Goal: Task Accomplishment & Management: Use online tool/utility

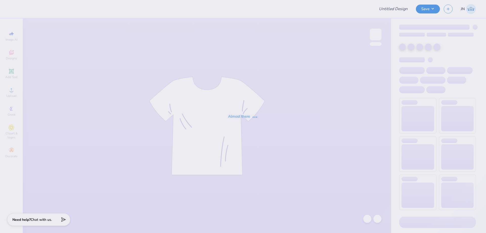
type input "Long Sleeves and Crewnecks"
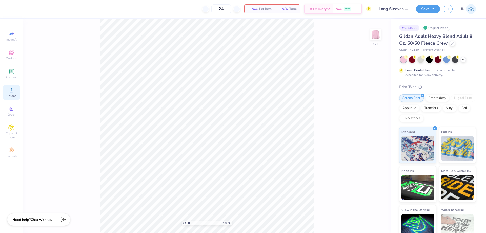
click at [16, 90] on div "Upload" at bounding box center [12, 92] width 18 height 15
click at [373, 37] on img at bounding box center [375, 34] width 20 height 20
click at [14, 89] on icon at bounding box center [11, 90] width 6 height 6
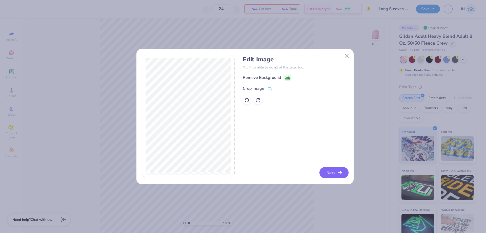
click at [339, 175] on icon "button" at bounding box center [340, 172] width 6 height 6
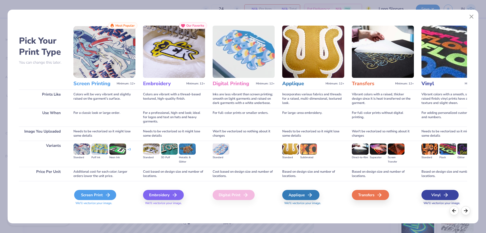
click at [93, 190] on div "Screen Print" at bounding box center [95, 195] width 42 height 10
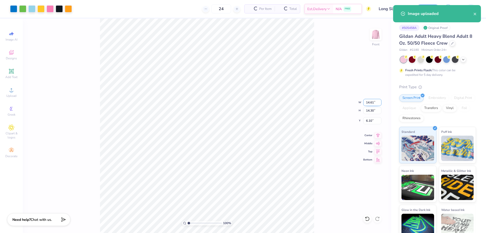
click at [366, 103] on input "14.61" at bounding box center [372, 102] width 18 height 7
type input "12.00"
type input "11.74"
click at [369, 121] on input "7.38" at bounding box center [372, 120] width 18 height 7
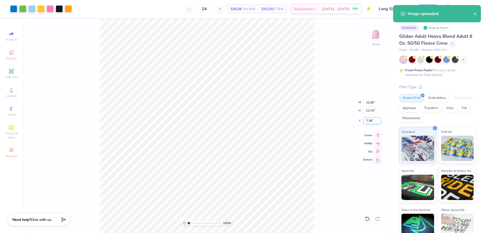
click at [369, 121] on input "7.38" at bounding box center [372, 120] width 18 height 7
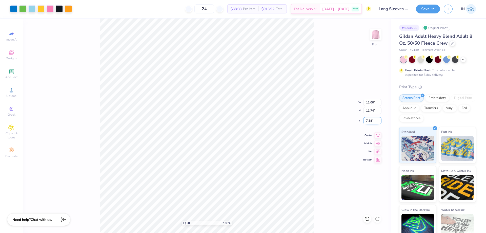
click at [369, 121] on input "7.38" at bounding box center [372, 120] width 18 height 7
type input "3.00"
click at [378, 31] on img at bounding box center [375, 34] width 20 height 20
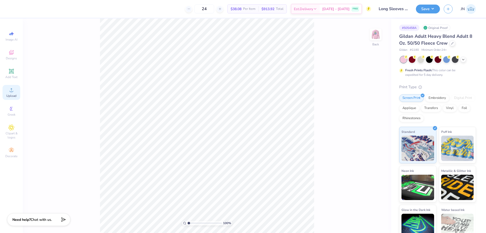
click at [10, 90] on icon at bounding box center [11, 90] width 6 height 6
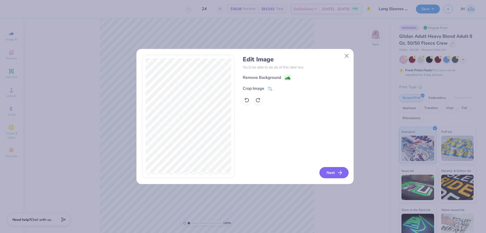
click at [333, 170] on button "Next" at bounding box center [333, 172] width 29 height 11
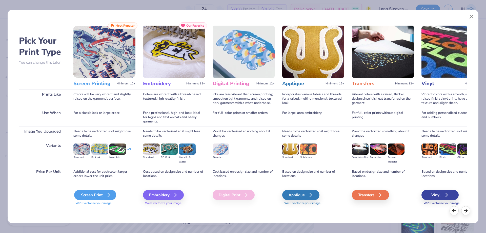
click at [89, 193] on div "Screen Print" at bounding box center [95, 195] width 42 height 10
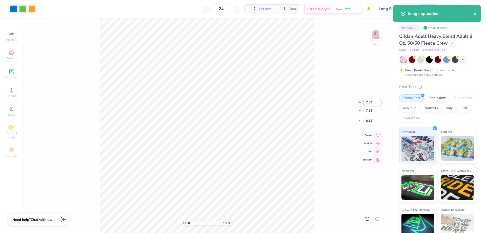
click at [370, 101] on input "7.47" at bounding box center [372, 102] width 18 height 7
type input "8.00"
type input "8.05"
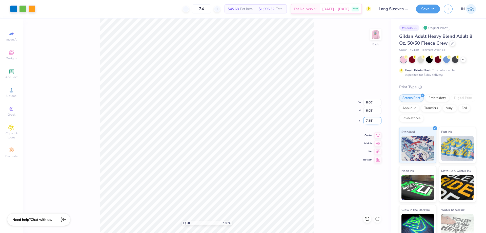
click at [369, 121] on input "7.85" at bounding box center [372, 120] width 18 height 7
type input "2.00"
click at [369, 104] on input "8.00" at bounding box center [372, 102] width 18 height 7
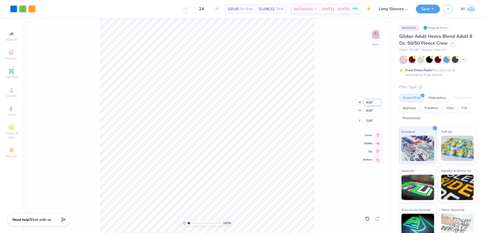
click at [369, 104] on input "8.00" at bounding box center [372, 102] width 18 height 7
type input "5.00"
type input "5.03"
click at [374, 103] on input "5.00" at bounding box center [372, 102] width 18 height 7
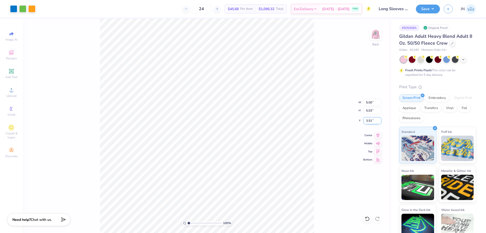
click at [370, 120] on input "3.51" at bounding box center [372, 120] width 18 height 7
click at [367, 120] on input "3.00" at bounding box center [372, 120] width 18 height 7
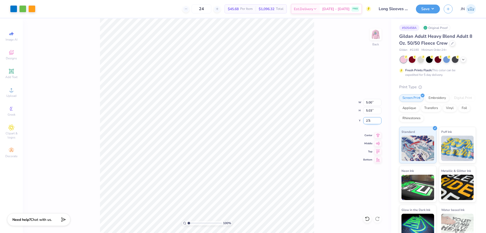
type input "2.50"
click at [11, 72] on icon at bounding box center [11, 71] width 5 height 5
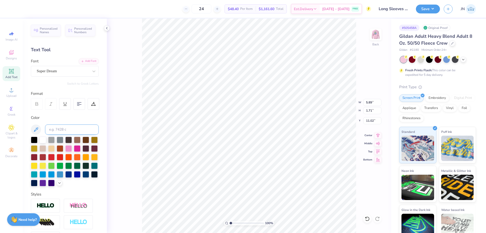
click at [64, 133] on input at bounding box center [72, 129] width 54 height 10
type input "285"
click at [79, 62] on div "Add Font" at bounding box center [89, 61] width 20 height 6
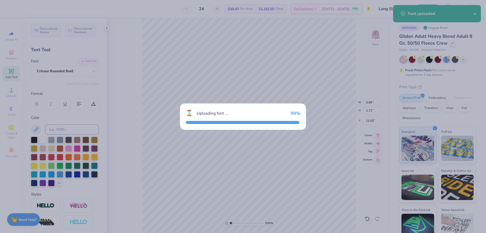
type input "5.73"
type input "1.76"
type input "10.99"
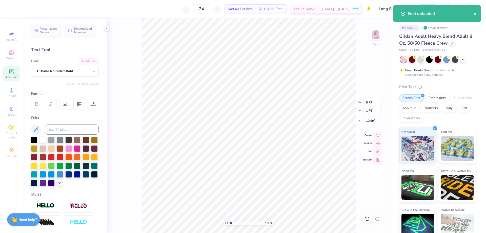
type textarea "v"
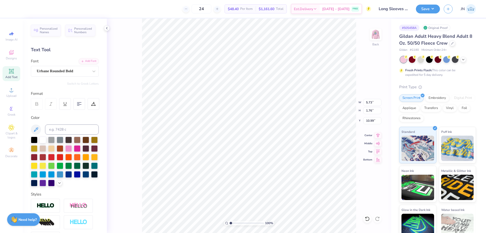
scroll to position [4, 1]
click at [414, 134] on div "24 $48.40 Per Item $1,161.60 Total Est. Delivery Aug 22 - 25 FREE Design Title …" at bounding box center [243, 116] width 486 height 233
type textarea "Viridian Plant"
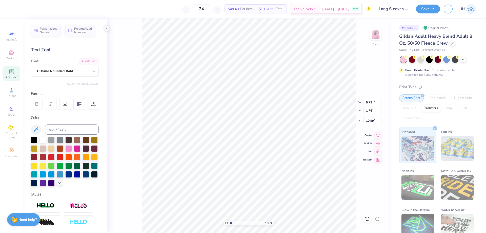
type input "15.15"
type input "1.73"
type input "11.01"
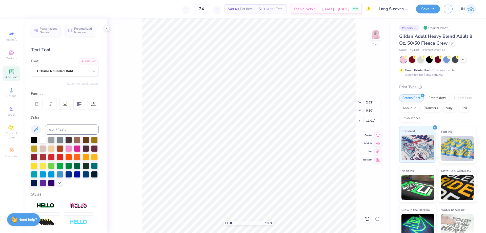
type input "2.62"
type input "0.30"
type input "8.06"
click at [377, 136] on icon at bounding box center [377, 134] width 7 height 6
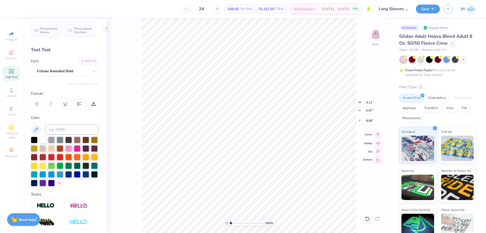
type input "4.11"
type input "0.47"
type input "7.89"
click at [376, 132] on div "100 % Back W 4.11 4.11 " H 0.47 0.47 " Y 7.89 7.89 " Center Middle Top Bottom" at bounding box center [249, 125] width 284 height 214
click at [377, 134] on div "100 % Back" at bounding box center [249, 125] width 284 height 214
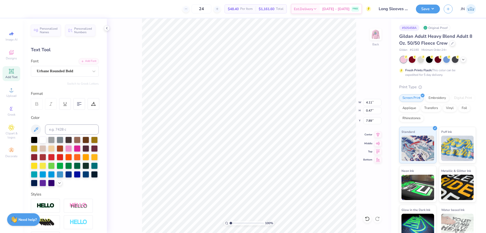
click at [380, 137] on icon at bounding box center [377, 134] width 7 height 6
click at [262, 137] on li "Duplicate" at bounding box center [274, 138] width 40 height 10
type input "8.69"
drag, startPoint x: 231, startPoint y: 223, endPoint x: 237, endPoint y: 221, distance: 6.3
type input "2.53"
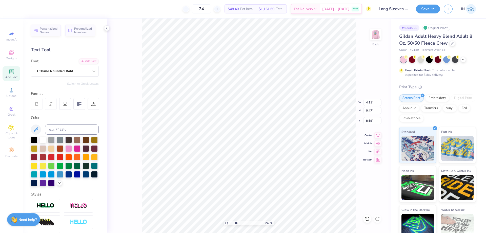
click at [236, 223] on input "range" at bounding box center [247, 222] width 34 height 5
type input "8.16"
type textarea "V"
type textarea "Co."
type input "0.93"
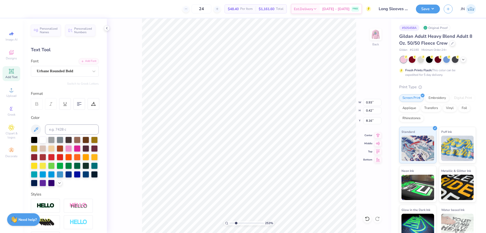
type input "0.42"
type input "8.18"
drag, startPoint x: 233, startPoint y: 222, endPoint x: 228, endPoint y: 221, distance: 5.0
type input "1"
click at [230, 222] on input "range" at bounding box center [247, 222] width 34 height 5
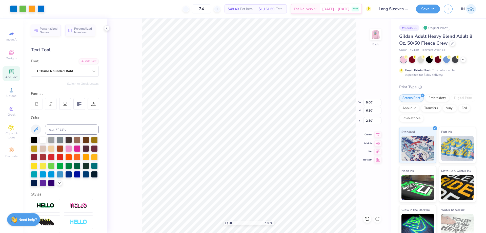
click at [377, 135] on icon at bounding box center [377, 134] width 7 height 6
click at [367, 109] on input "6.30" at bounding box center [372, 110] width 18 height 7
type input "5"
type input "3.97"
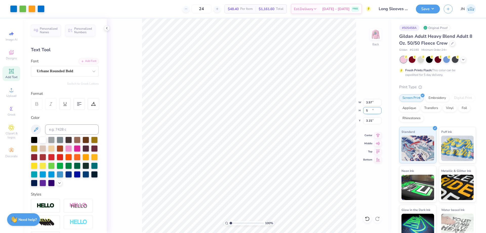
type input "5.00"
click at [368, 119] on input "3.15" at bounding box center [372, 120] width 18 height 7
type input "2.50"
click at [368, 101] on input "3.97" at bounding box center [372, 102] width 18 height 7
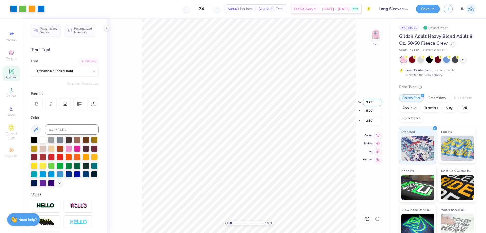
click at [368, 101] on input "3.97" at bounding box center [372, 102] width 18 height 7
type input "4.00"
type input "5.04"
click at [372, 122] on input "2.48" at bounding box center [372, 120] width 18 height 7
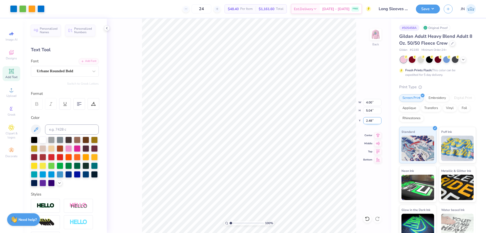
click at [372, 122] on input "2.48" at bounding box center [372, 120] width 18 height 7
type input "2.50"
click at [239, 224] on input "range" at bounding box center [247, 222] width 34 height 5
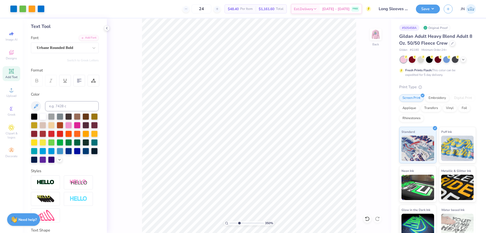
scroll to position [25, 0]
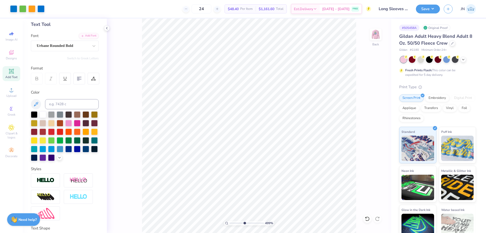
drag, startPoint x: 244, startPoint y: 223, endPoint x: 244, endPoint y: 219, distance: 4.1
click at [244, 220] on input "range" at bounding box center [247, 222] width 34 height 5
click at [8, 72] on icon at bounding box center [11, 71] width 6 height 6
drag, startPoint x: 235, startPoint y: 222, endPoint x: 231, endPoint y: 222, distance: 3.8
type input "1.04"
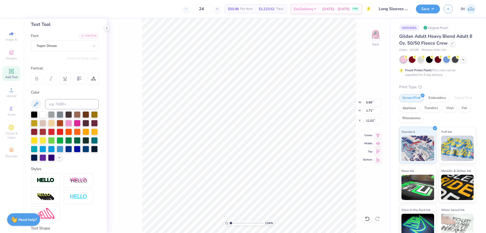
click at [231, 222] on input "range" at bounding box center [247, 222] width 34 height 5
type textarea "b"
type textarea "V"
click at [63, 40] on div "Super Dream" at bounding box center [65, 45] width 68 height 11
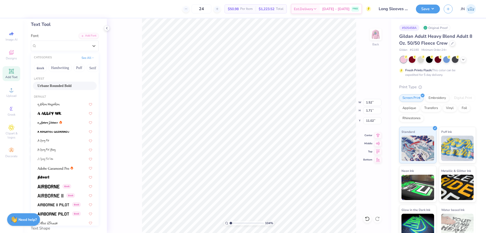
click at [49, 86] on span "Urbane Rounded Bold" at bounding box center [54, 85] width 34 height 5
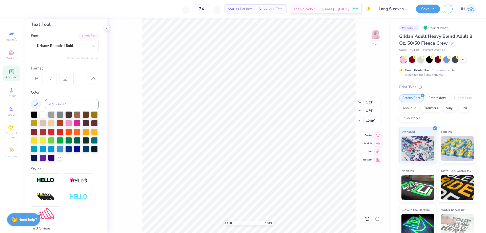
type input "1.68"
type input "1.76"
type input "10.99"
type input "0.68"
type input "0.72"
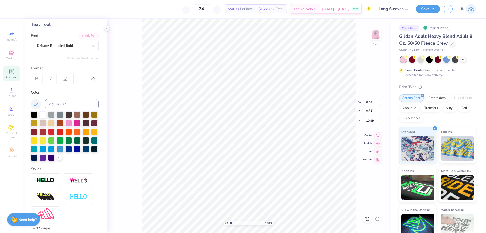
type input "4.80"
click at [235, 223] on input "range" at bounding box center [247, 222] width 34 height 5
type input "2.68"
click at [236, 223] on input "range" at bounding box center [247, 222] width 34 height 5
type input "4.73"
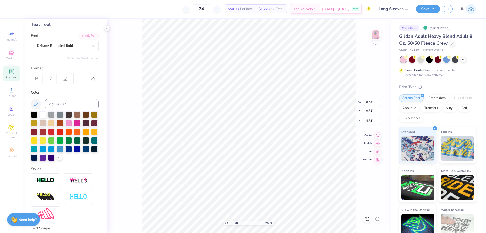
type input "0.60"
type input "0.62"
type input "4.83"
type input "4.76"
click at [257, 97] on li "Cut" at bounding box center [268, 98] width 40 height 10
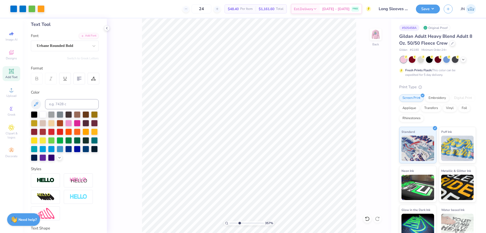
type input "3.64"
click at [240, 222] on input "range" at bounding box center [247, 222] width 34 height 5
click at [253, 121] on li "Paste" at bounding box center [261, 118] width 40 height 10
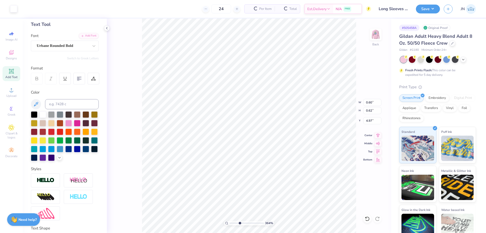
type input "0.62"
type input "4.75"
click at [243, 222] on input "range" at bounding box center [247, 222] width 34 height 5
type input "6.77"
click at [250, 224] on input "range" at bounding box center [247, 222] width 34 height 5
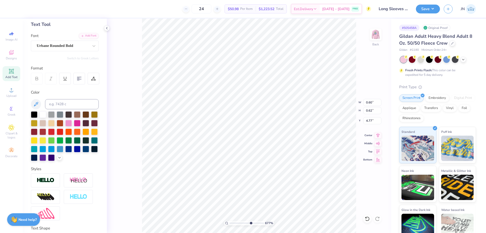
type input "4.77"
type input "1.98"
type input "3.12"
type input "3.11"
click at [262, 197] on li "Bring to Front" at bounding box center [265, 197] width 40 height 10
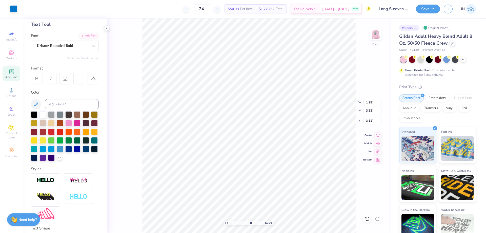
type input "0.39"
type input "0.31"
type input "4.30"
click at [15, 7] on div at bounding box center [13, 8] width 7 height 7
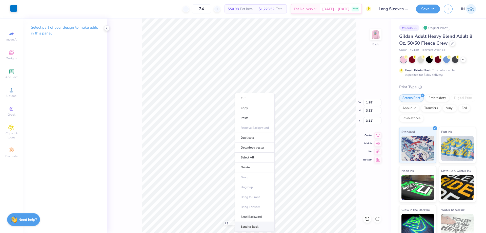
click at [258, 227] on li "Send to Back" at bounding box center [255, 226] width 40 height 10
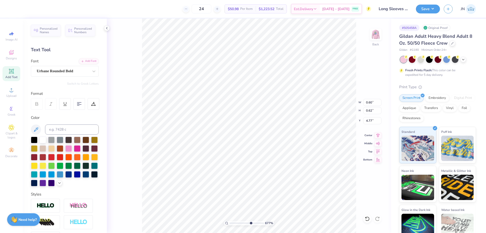
type input "1.98"
type input "3.12"
click at [255, 224] on li "Send to Back" at bounding box center [265, 226] width 40 height 10
click at [367, 219] on icon at bounding box center [367, 218] width 5 height 5
type input "3.11"
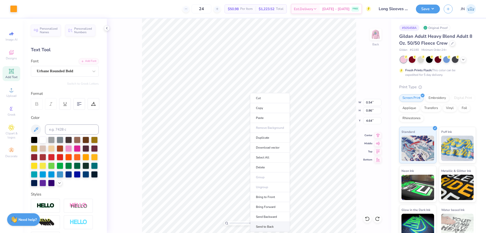
click at [264, 224] on li "Send to Back" at bounding box center [270, 226] width 40 height 10
type input "0.60"
type input "0.87"
type input "4.65"
click at [241, 227] on li "Send to Back" at bounding box center [246, 226] width 40 height 10
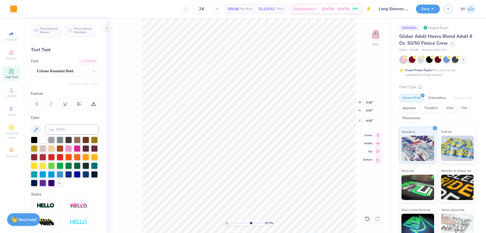
type input "0.81"
type input "0.30"
type input "4.30"
click at [232, 224] on li "Send to Back" at bounding box center [243, 226] width 40 height 10
type input "0.66"
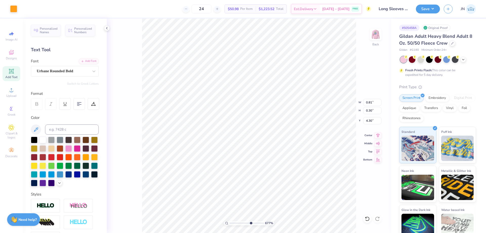
type input "0.28"
type input "4.27"
click at [275, 226] on li "Send to Back" at bounding box center [278, 226] width 40 height 10
click at [243, 199] on li "Bring to Front" at bounding box center [256, 197] width 40 height 10
type input "0.49"
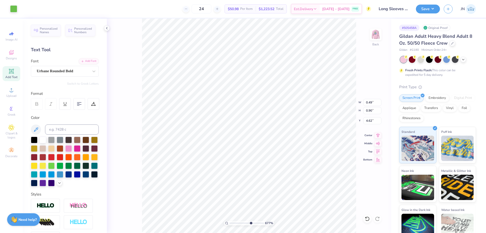
type input "0.90"
type input "4.62"
type input "0.14"
type input "0.26"
type input "4.34"
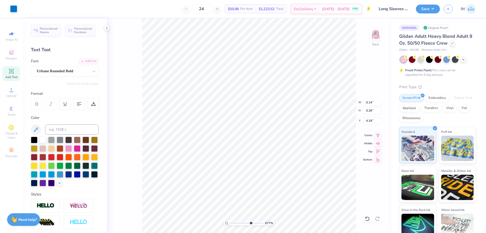
type input "1.98"
type input "3.12"
type input "3.11"
click at [272, 198] on li "Bring to Front" at bounding box center [285, 197] width 40 height 10
click at [268, 194] on li "Bring to Front" at bounding box center [267, 197] width 40 height 10
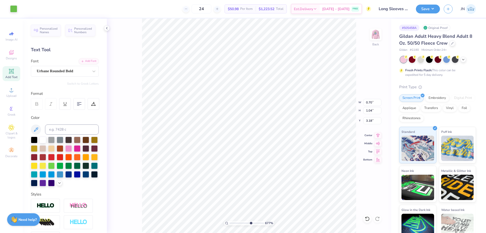
type input "0.70"
type input "1.04"
type input "3.18"
type input "0.14"
type input "0.37"
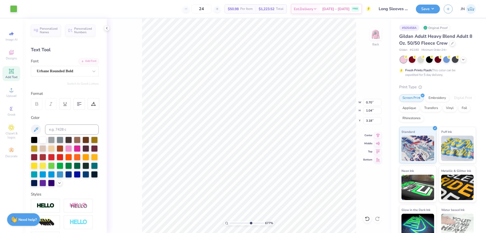
type input "4.44"
drag, startPoint x: 246, startPoint y: 223, endPoint x: 240, endPoint y: 222, distance: 6.3
click at [240, 222] on input "range" at bounding box center [247, 222] width 34 height 5
click at [291, 180] on li "Group" at bounding box center [301, 177] width 40 height 10
drag, startPoint x: 227, startPoint y: 223, endPoint x: 223, endPoint y: 222, distance: 3.4
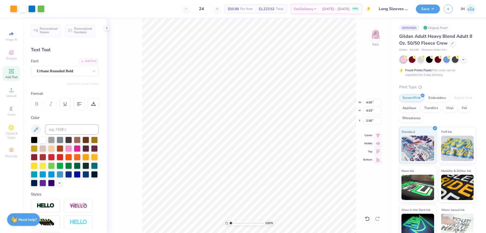
type input "1"
click at [230, 223] on input "range" at bounding box center [247, 222] width 34 height 5
click at [430, 9] on button "Save" at bounding box center [428, 8] width 24 height 9
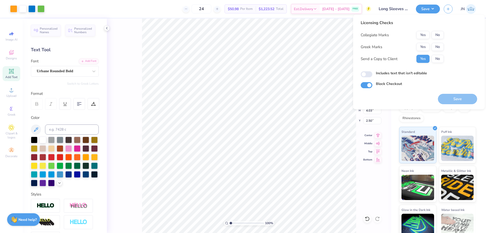
click at [438, 45] on button "No" at bounding box center [437, 47] width 12 height 8
click at [438, 35] on button "No" at bounding box center [437, 35] width 12 height 8
click at [450, 100] on button "Save" at bounding box center [457, 99] width 39 height 10
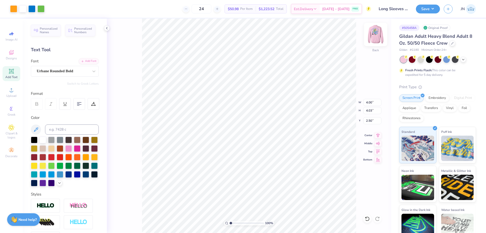
click at [379, 36] on img at bounding box center [375, 34] width 20 height 20
